Goal: Task Accomplishment & Management: Manage account settings

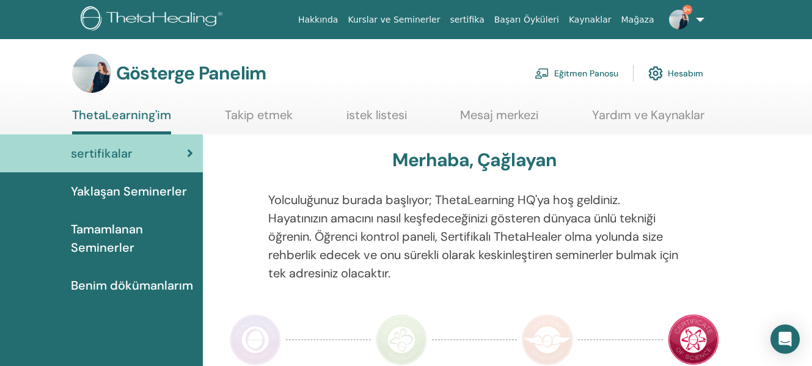
click at [603, 77] on font "Eğitmen Panosu" at bounding box center [586, 73] width 64 height 11
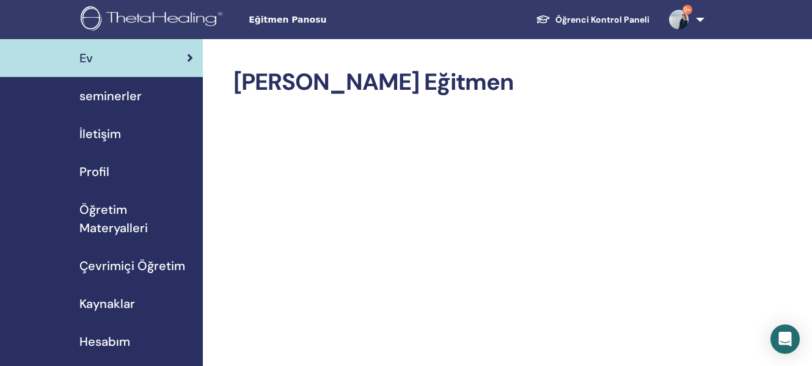
click at [125, 98] on span "seminerler" at bounding box center [110, 96] width 62 height 18
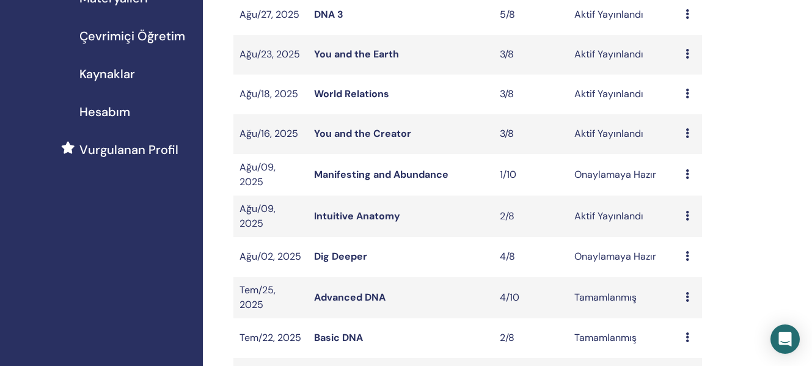
scroll to position [274, 0]
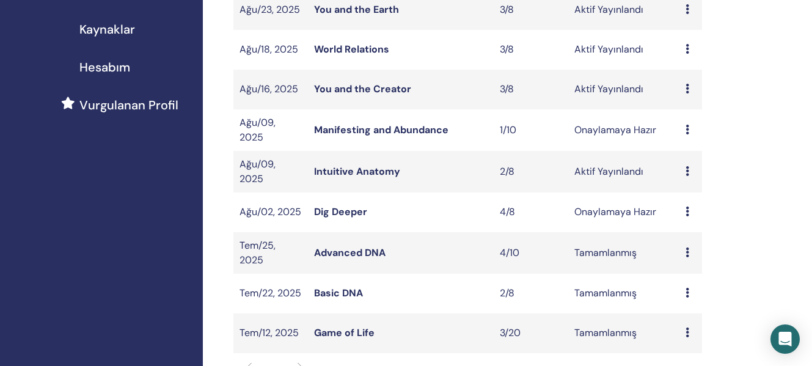
click at [688, 206] on icon at bounding box center [687, 211] width 4 height 10
click at [705, 253] on link "katılımcılar" at bounding box center [692, 253] width 49 height 13
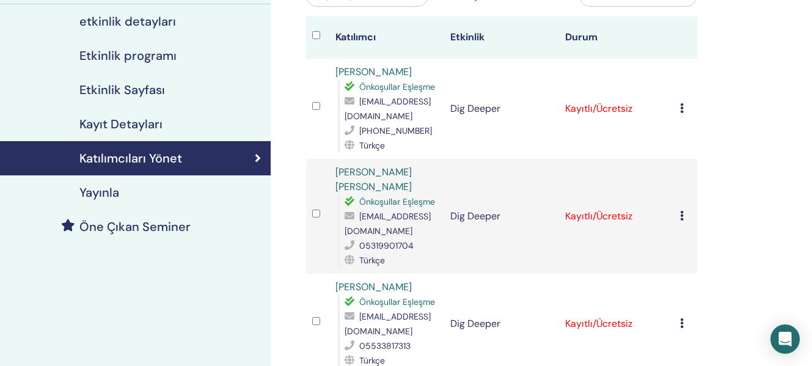
scroll to position [125, 0]
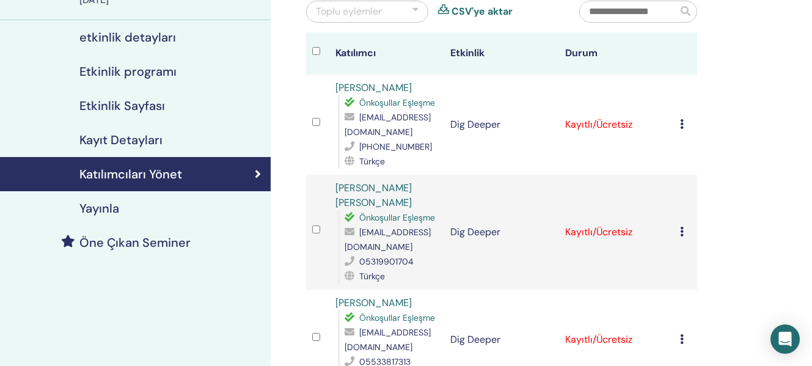
click at [683, 122] on icon at bounding box center [682, 124] width 4 height 10
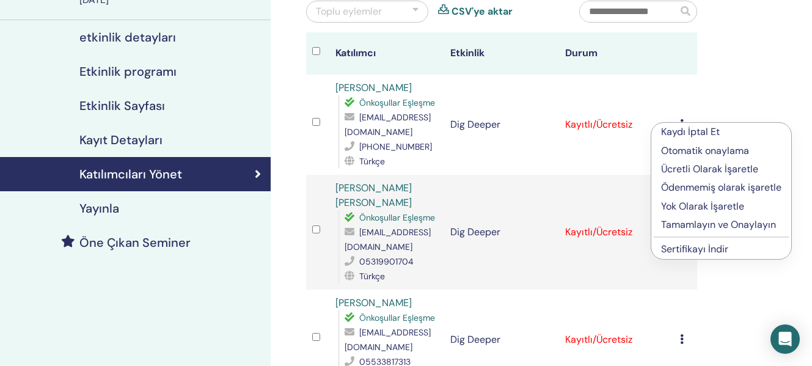
click at [709, 225] on p "Tamamlayın ve Onaylayın" at bounding box center [721, 224] width 120 height 15
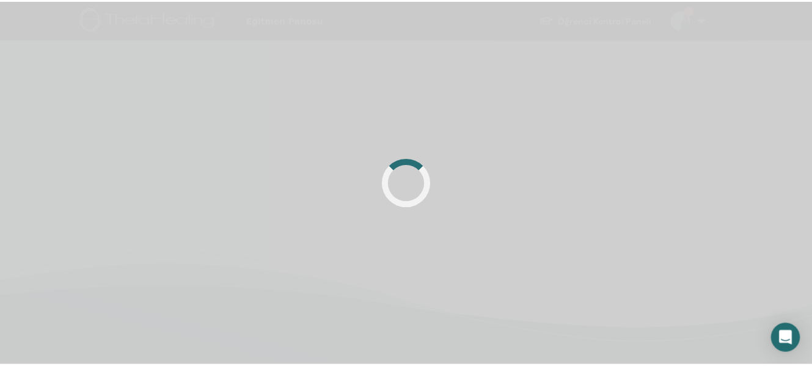
scroll to position [125, 0]
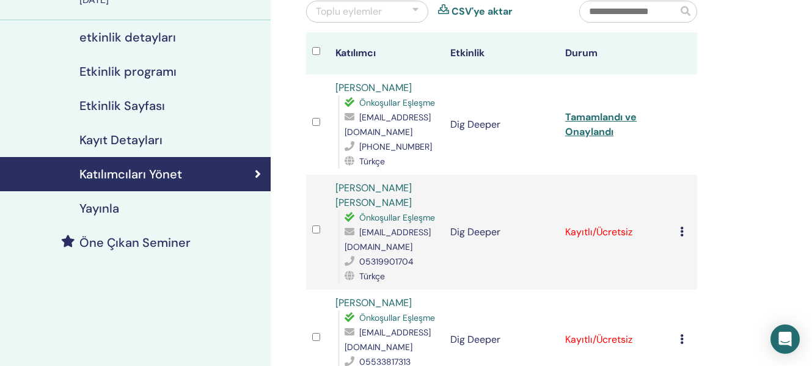
click at [682, 227] on icon at bounding box center [682, 232] width 4 height 10
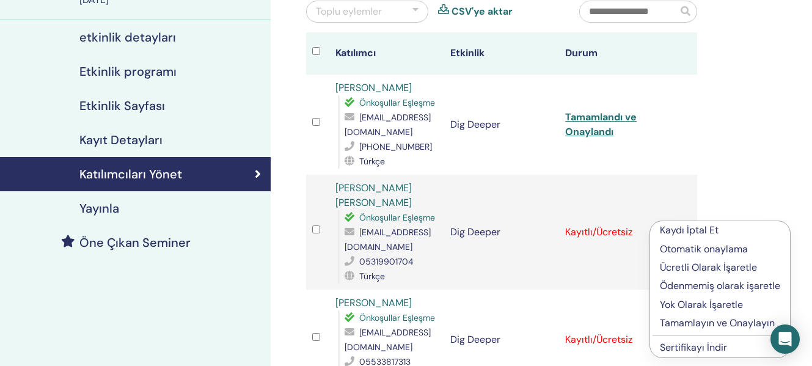
click at [719, 321] on p "Tamamlayın ve Onaylayın" at bounding box center [720, 323] width 120 height 15
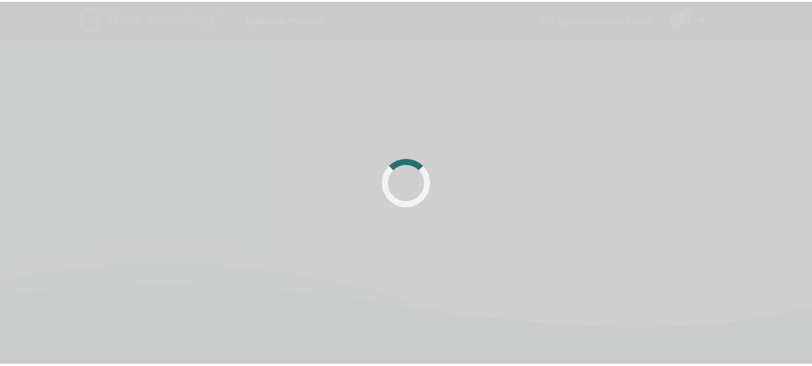
scroll to position [125, 0]
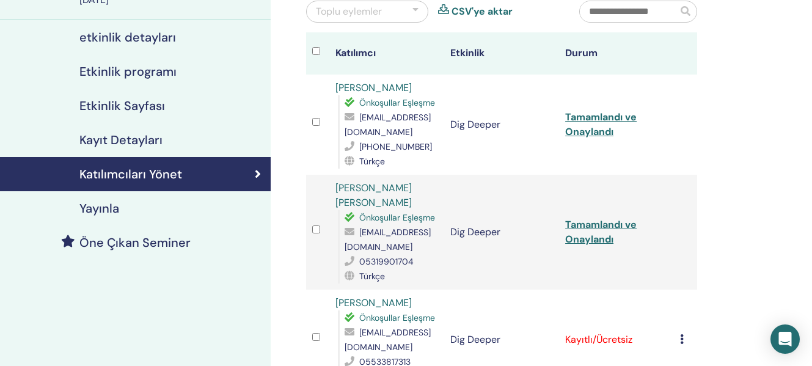
click at [684, 332] on div "Kaydı İptal Et Otomatik onaylama Ücretli Olarak İşaretle Ödenmemiş olarak işare…" at bounding box center [685, 339] width 11 height 15
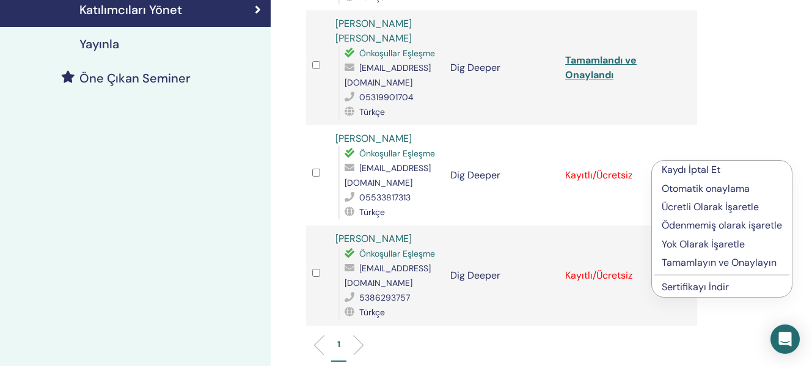
scroll to position [297, 0]
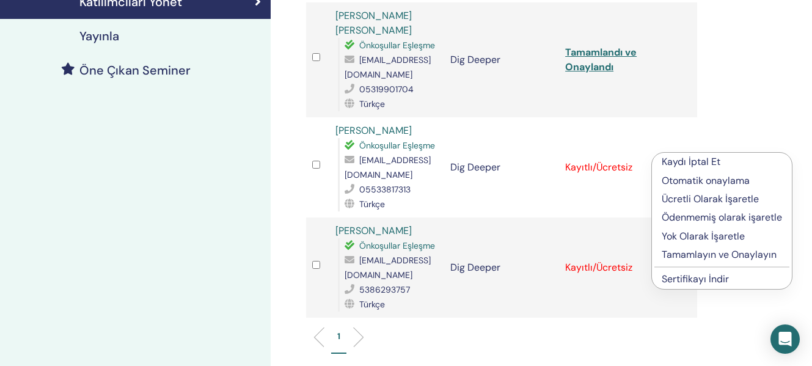
click at [726, 253] on p "Tamamlayın ve Onaylayın" at bounding box center [721, 254] width 120 height 15
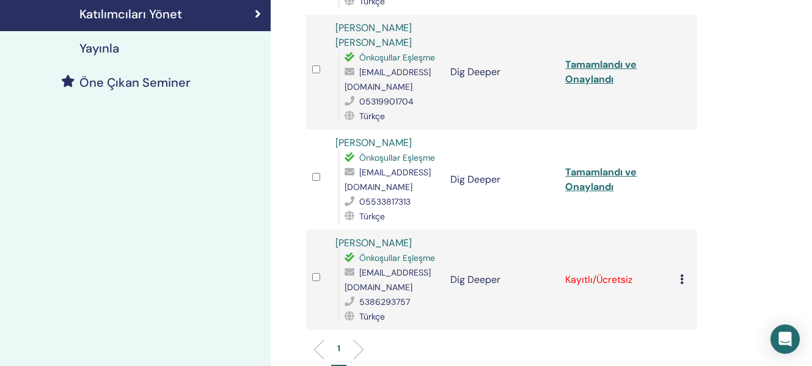
scroll to position [291, 0]
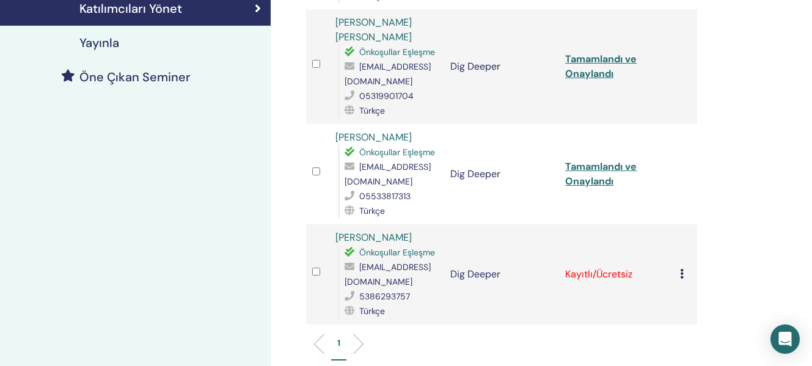
click at [683, 269] on icon at bounding box center [682, 274] width 4 height 10
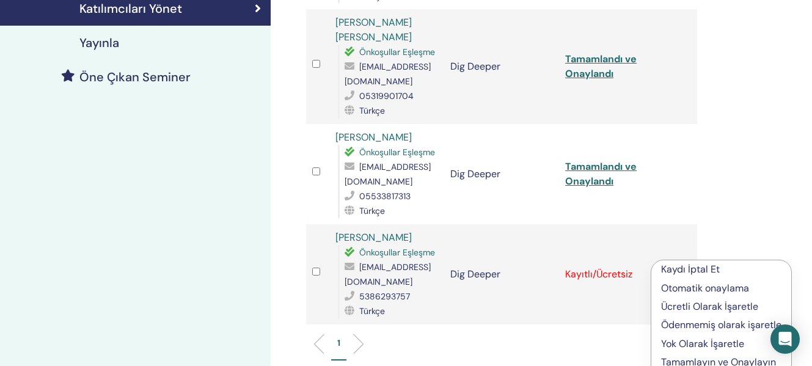
click at [710, 362] on p "Tamamlayın ve Onaylayın" at bounding box center [721, 362] width 120 height 15
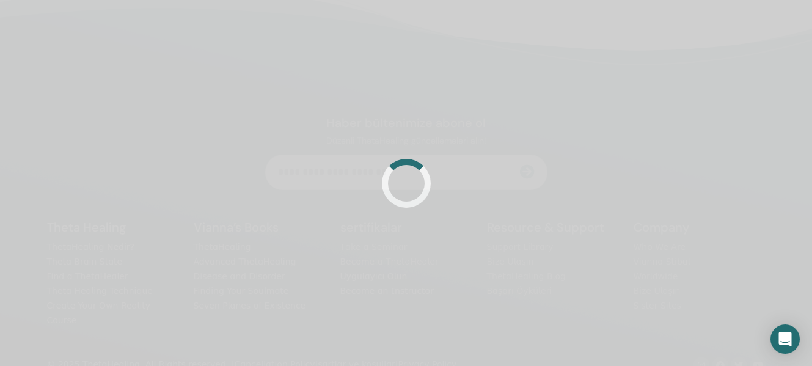
scroll to position [291, 0]
